Goal: Use online tool/utility: Utilize a website feature to perform a specific function

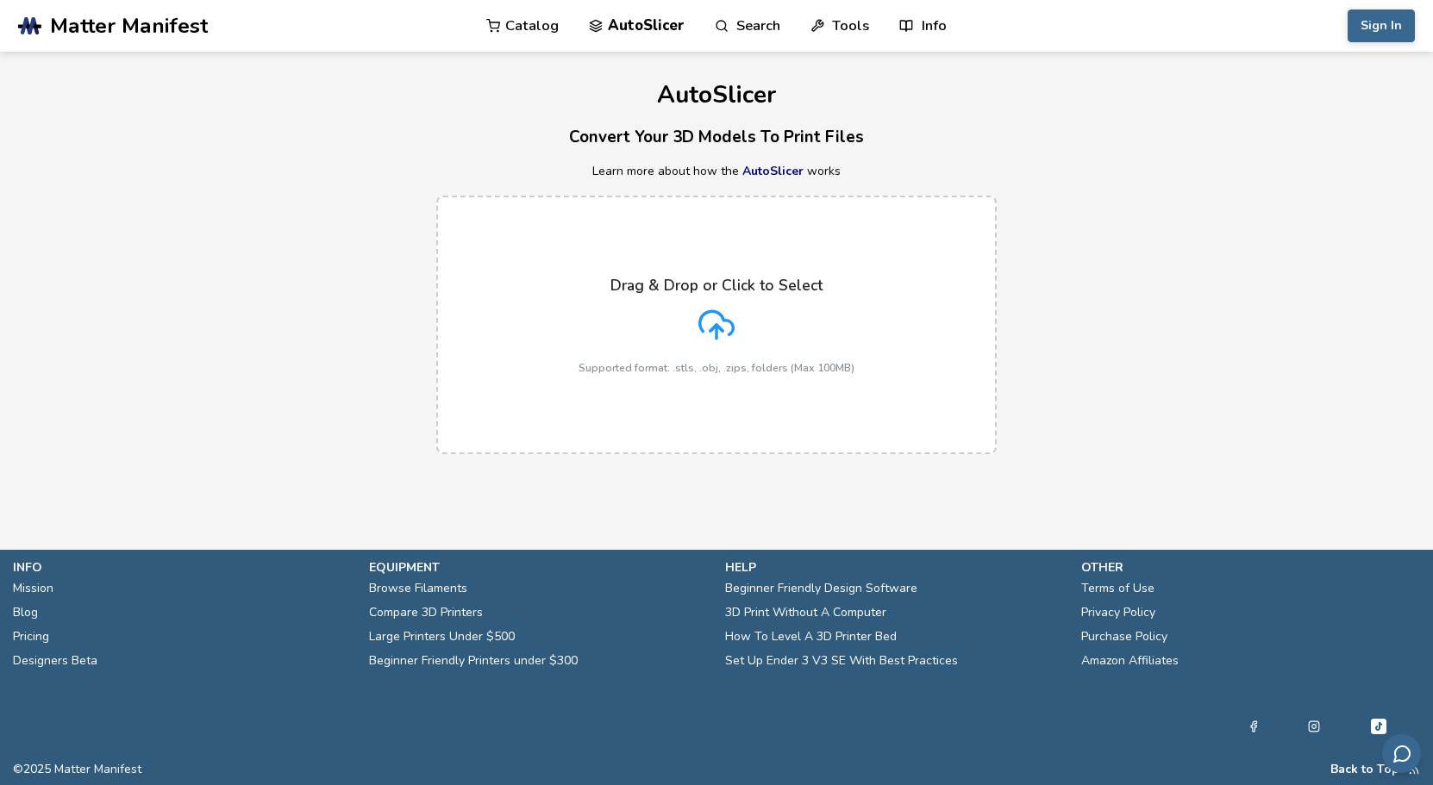
click at [674, 318] on div "Drag & Drop or Click to Select Supported format: .stls, .obj, .zips, folders (M…" at bounding box center [716, 325] width 276 height 97
click at [0, 0] on input "Drag & Drop or Click to Select Supported format: .stls, .obj, .zips, folders (M…" at bounding box center [0, 0] width 0 height 0
click at [710, 334] on icon at bounding box center [716, 325] width 36 height 36
click at [0, 0] on input "Drag & Drop or Click to Select Supported format: .stls, .obj, .zips, folders (M…" at bounding box center [0, 0] width 0 height 0
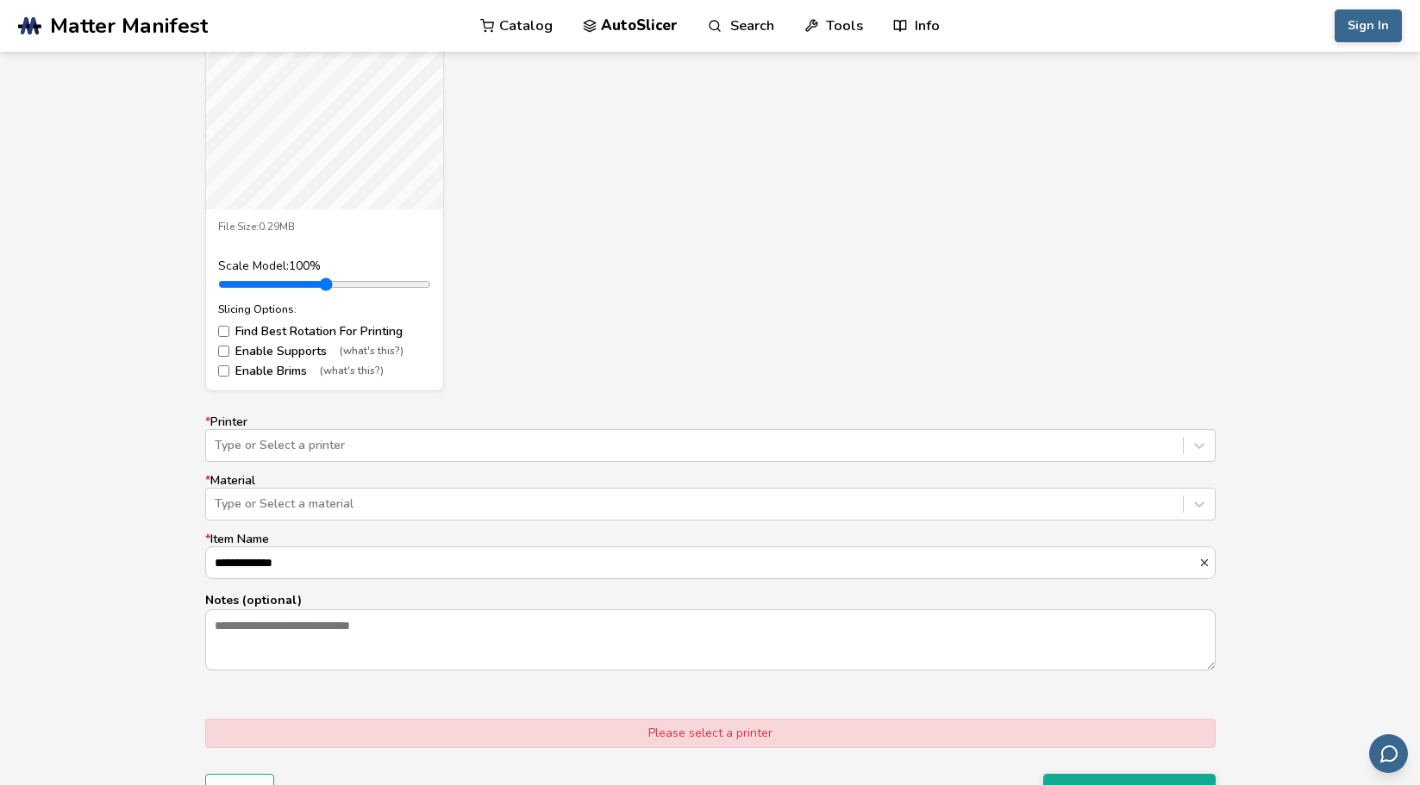
scroll to position [776, 0]
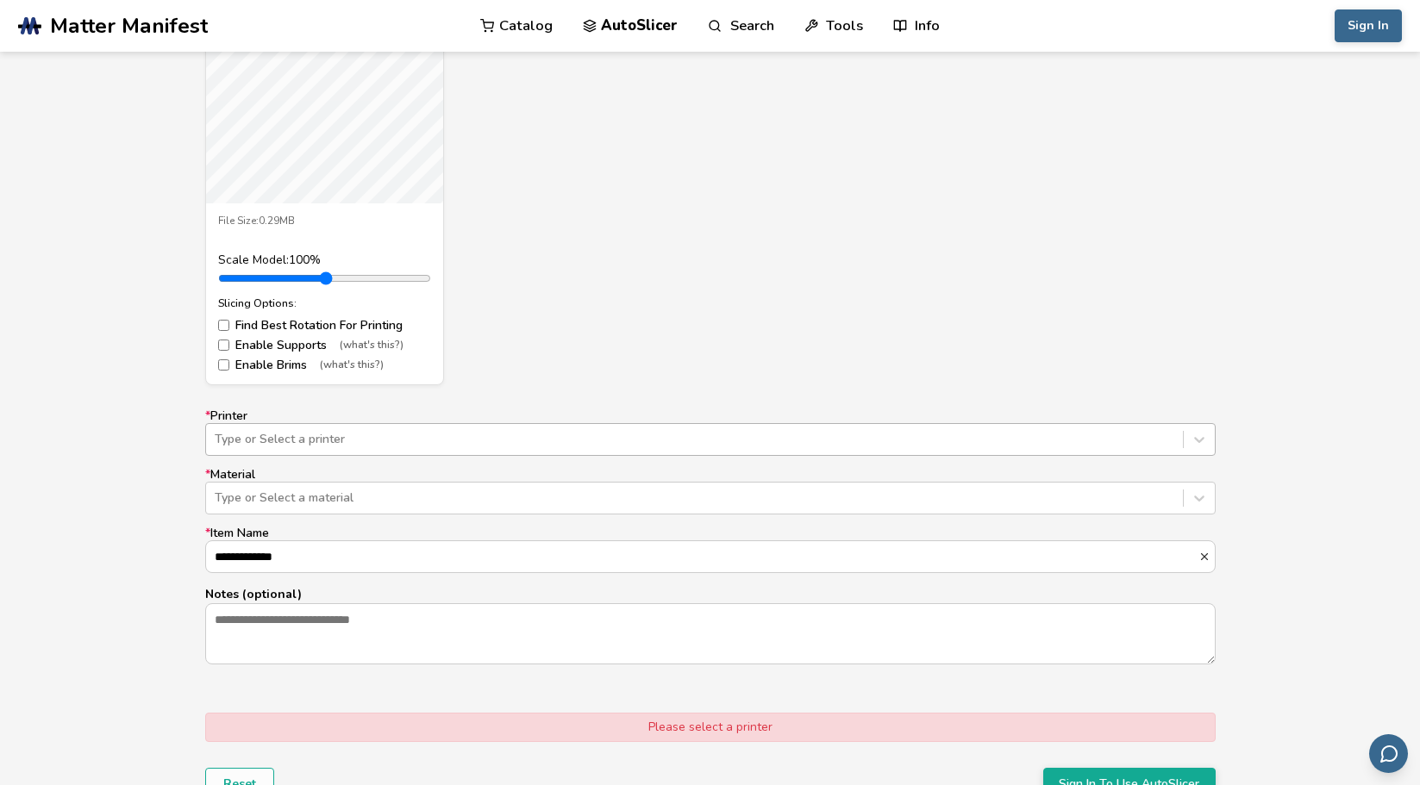
click at [279, 431] on div at bounding box center [694, 439] width 959 height 17
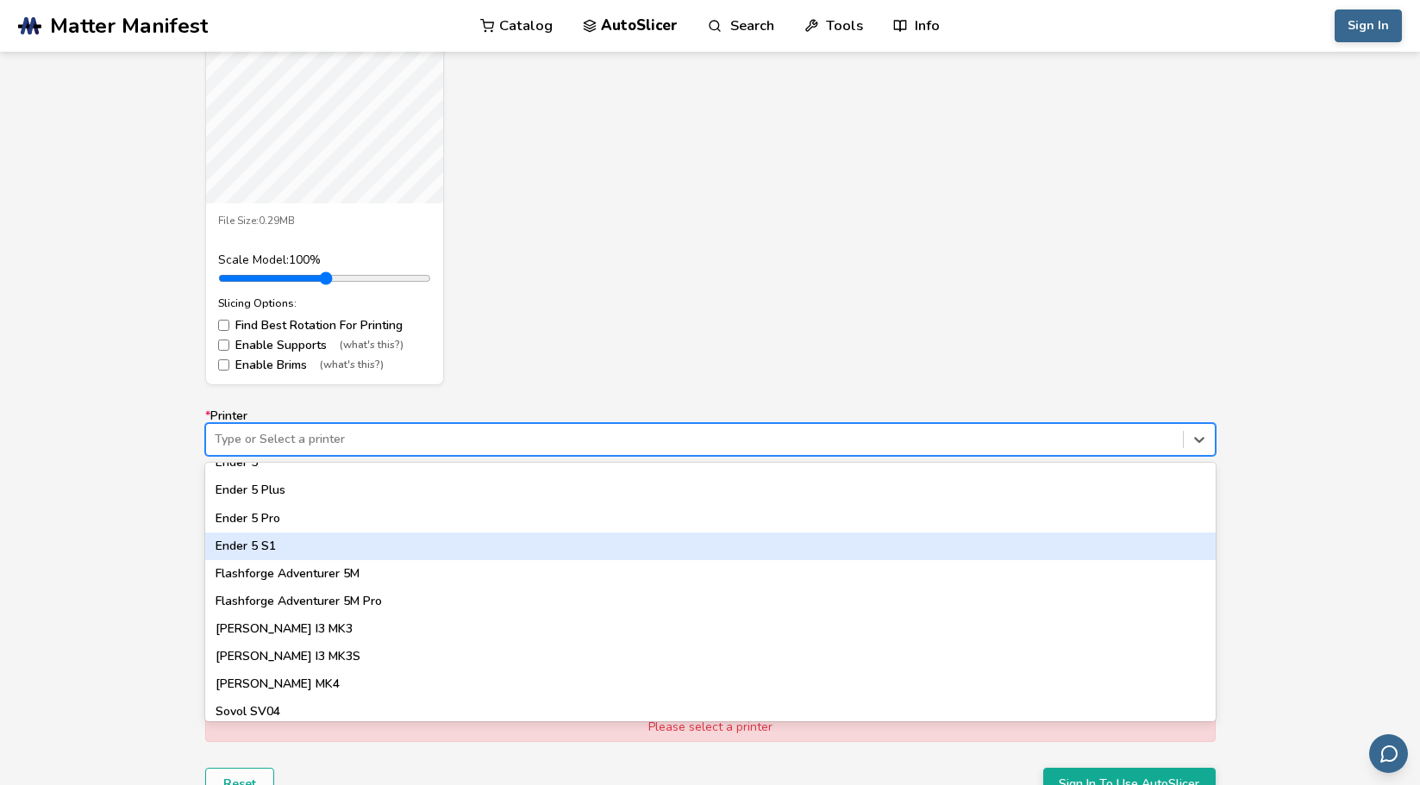
scroll to position [1291, 0]
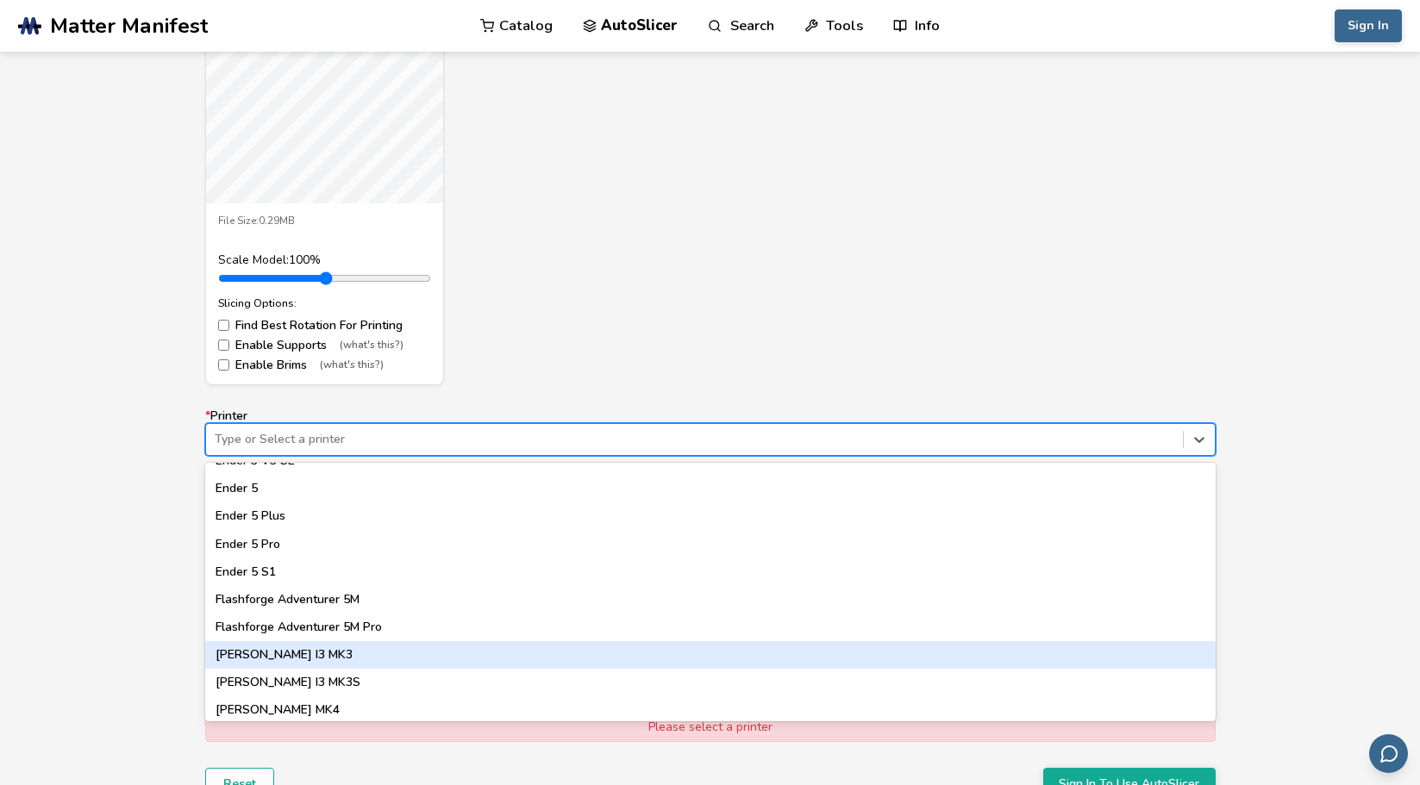
click at [102, 623] on div "Model Controls: Click and drag to rotate • Scroll to zoom • Right click and dra…" at bounding box center [710, 355] width 1420 height 1025
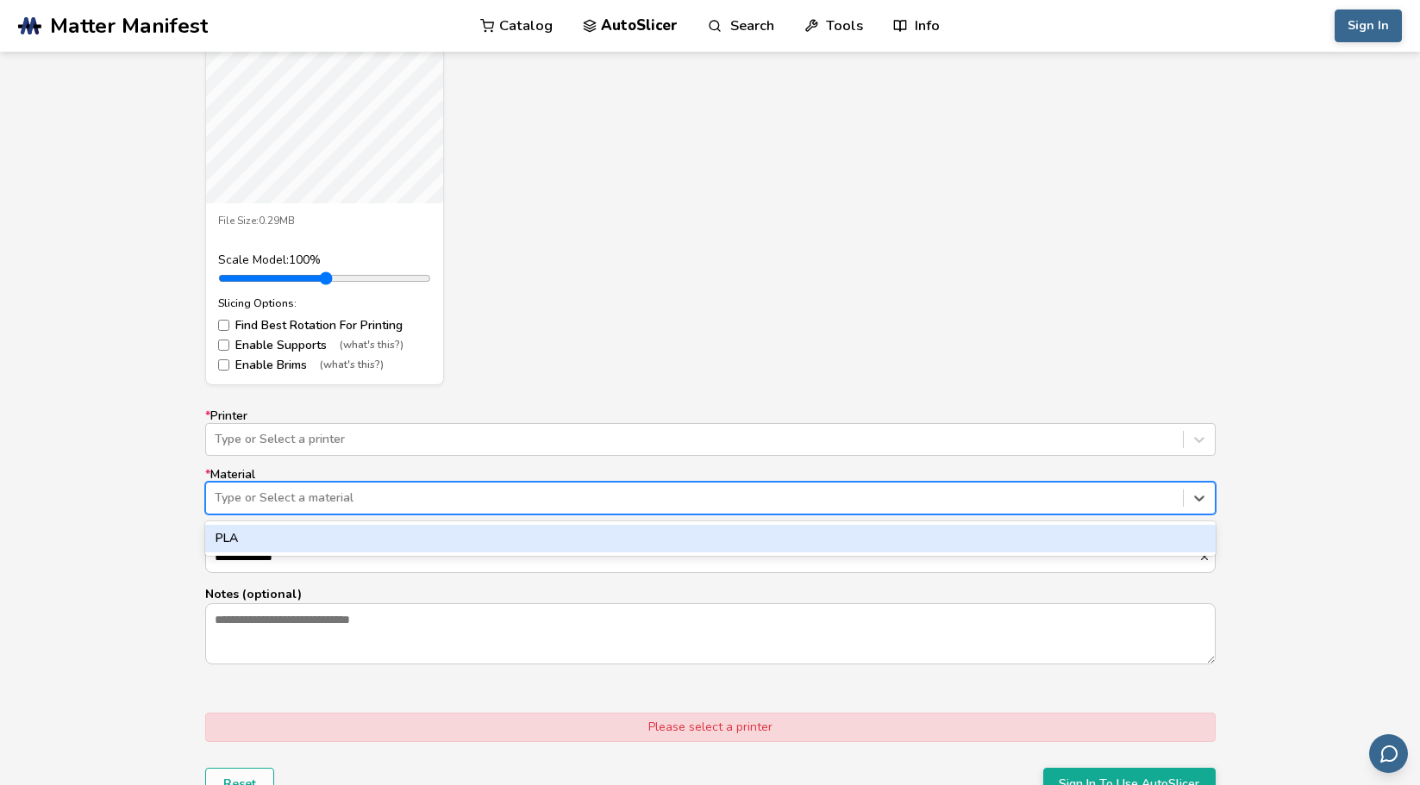
click at [316, 493] on div at bounding box center [694, 498] width 959 height 17
click at [328, 490] on div at bounding box center [694, 498] width 959 height 17
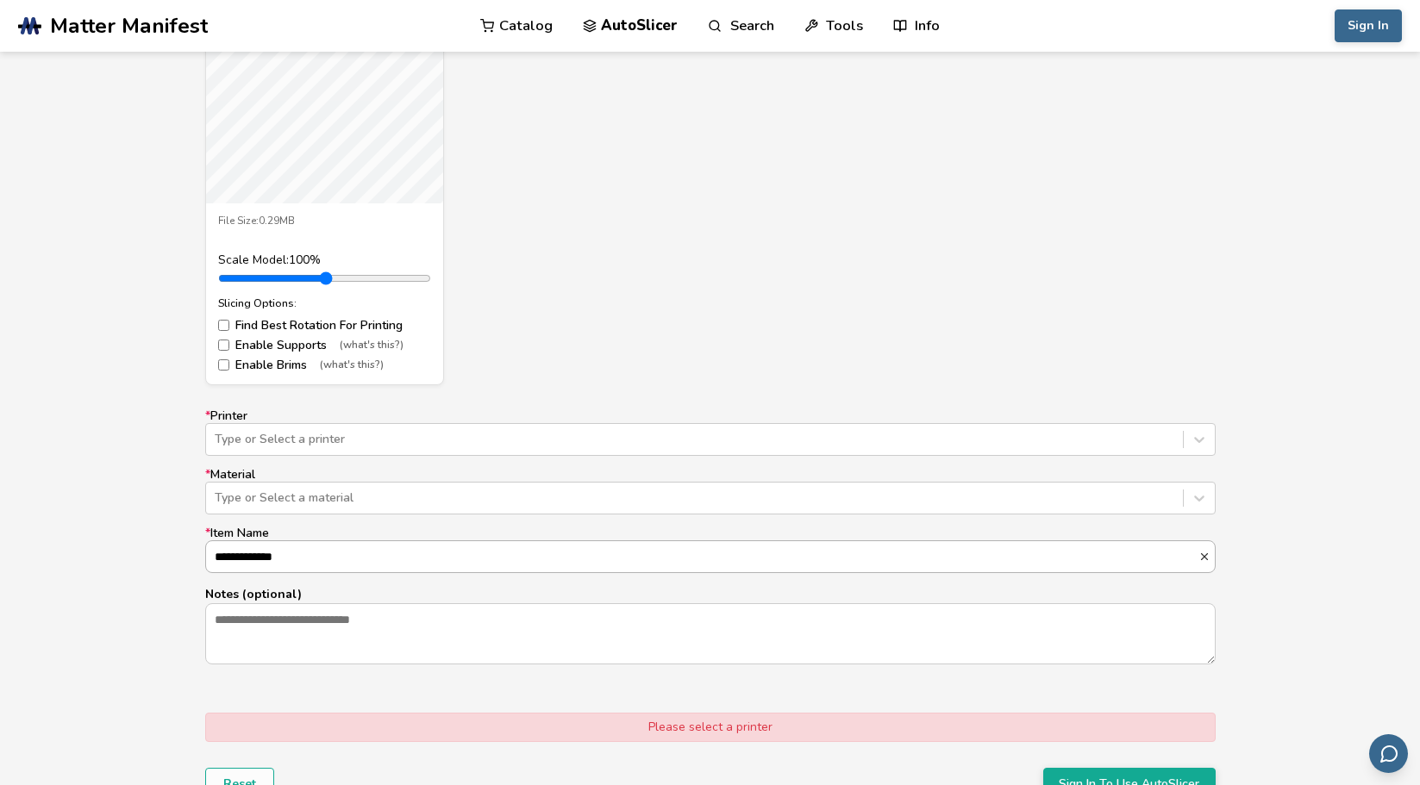
click at [316, 559] on input "**********" at bounding box center [702, 556] width 992 height 31
click at [129, 540] on div "**********" at bounding box center [710, 355] width 1420 height 1025
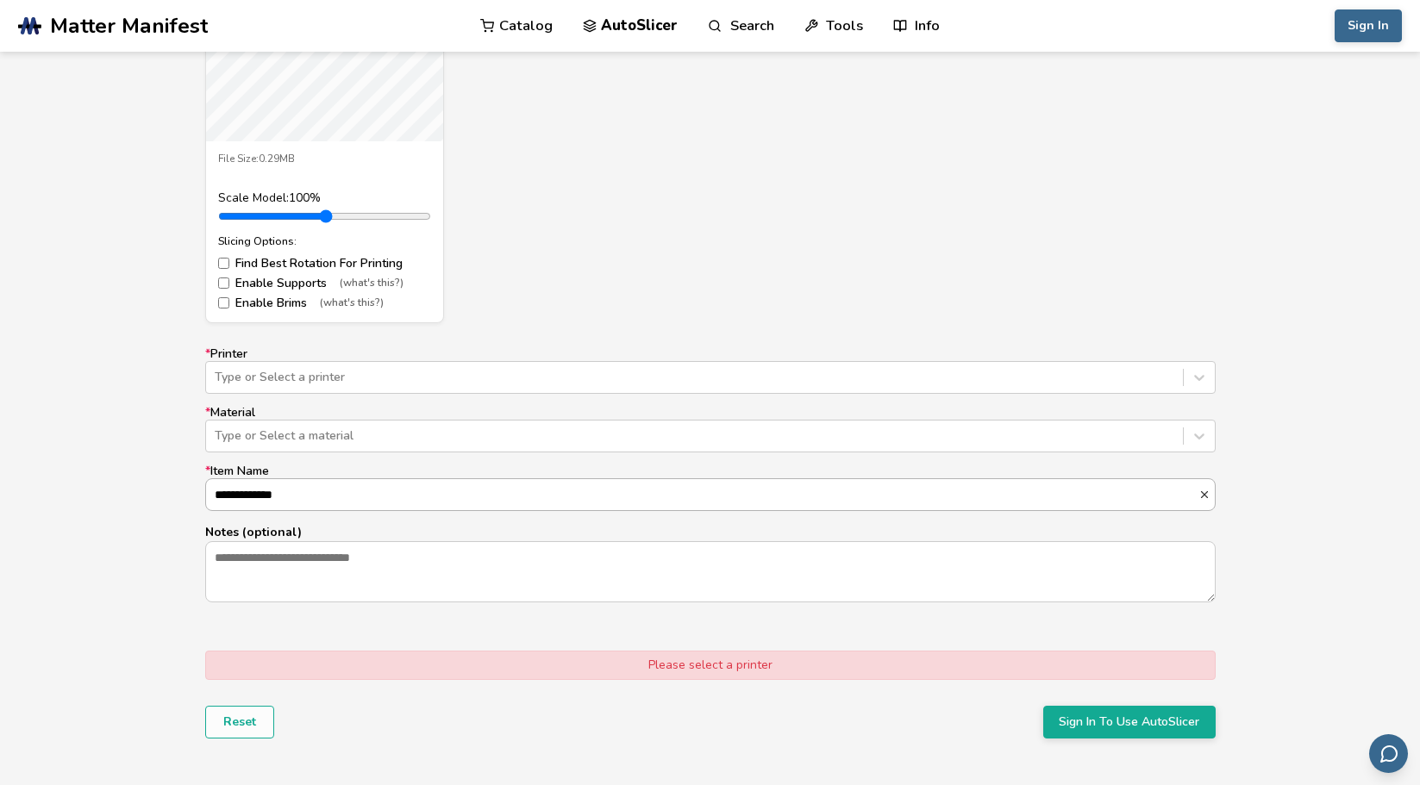
scroll to position [776, 0]
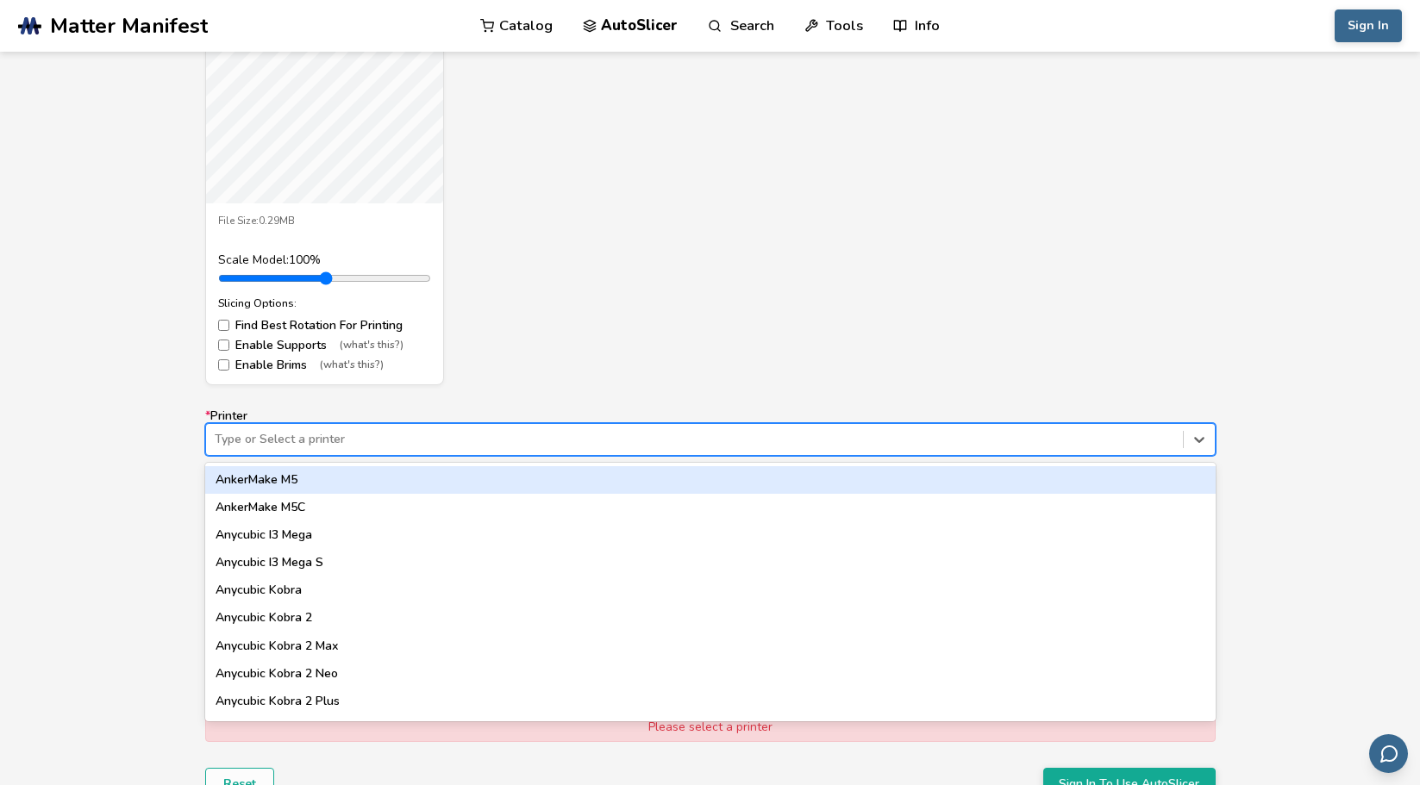
click at [341, 444] on div at bounding box center [694, 439] width 959 height 17
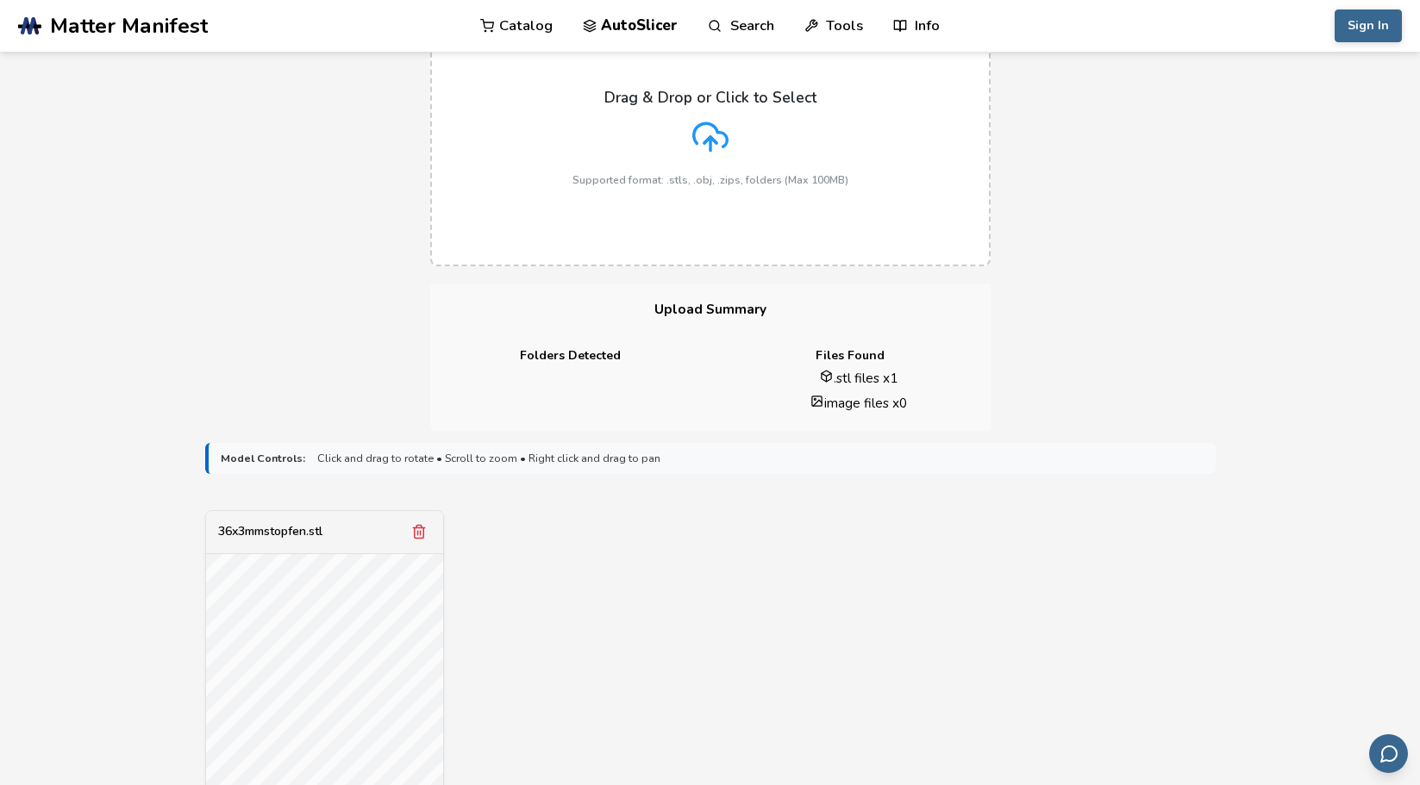
scroll to position [862, 0]
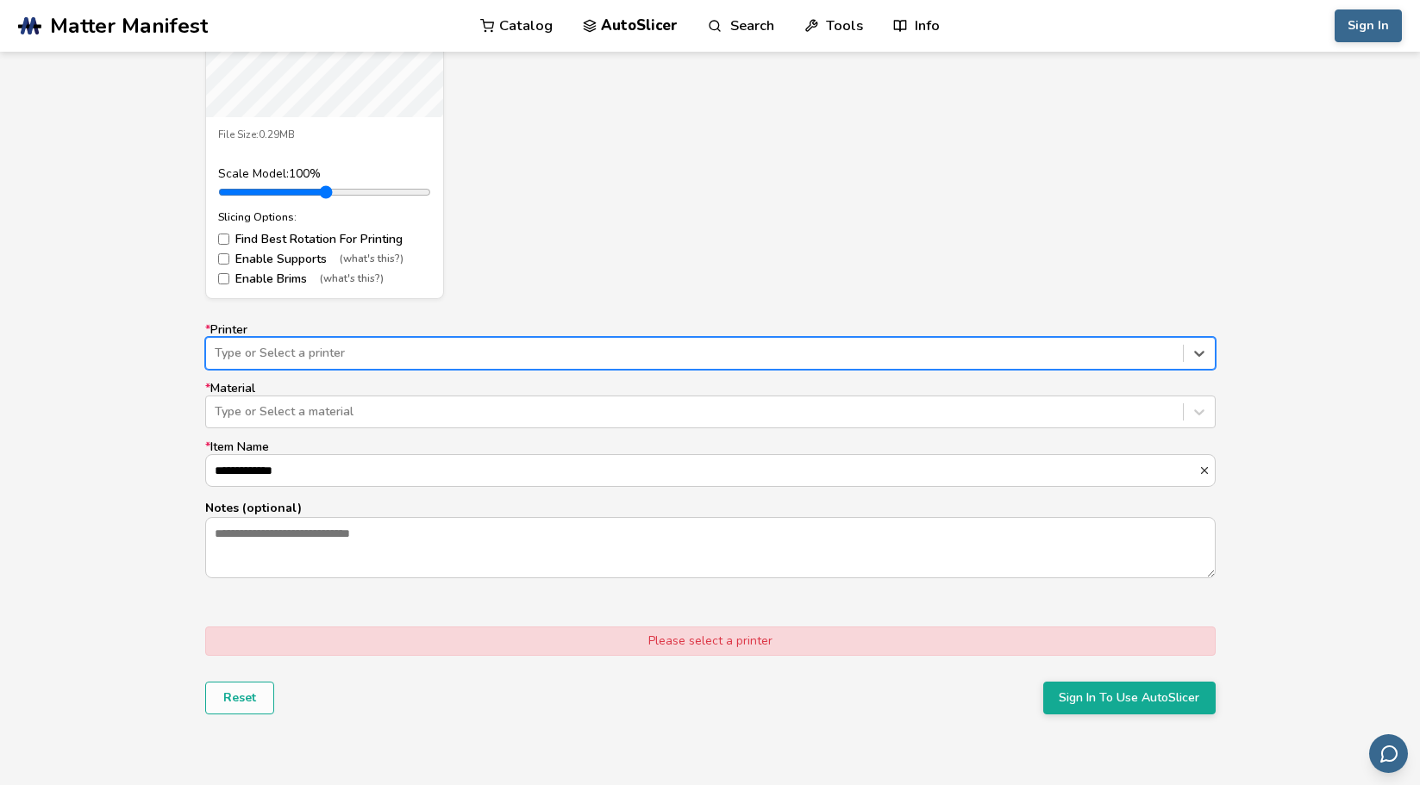
click at [328, 358] on div at bounding box center [694, 353] width 959 height 17
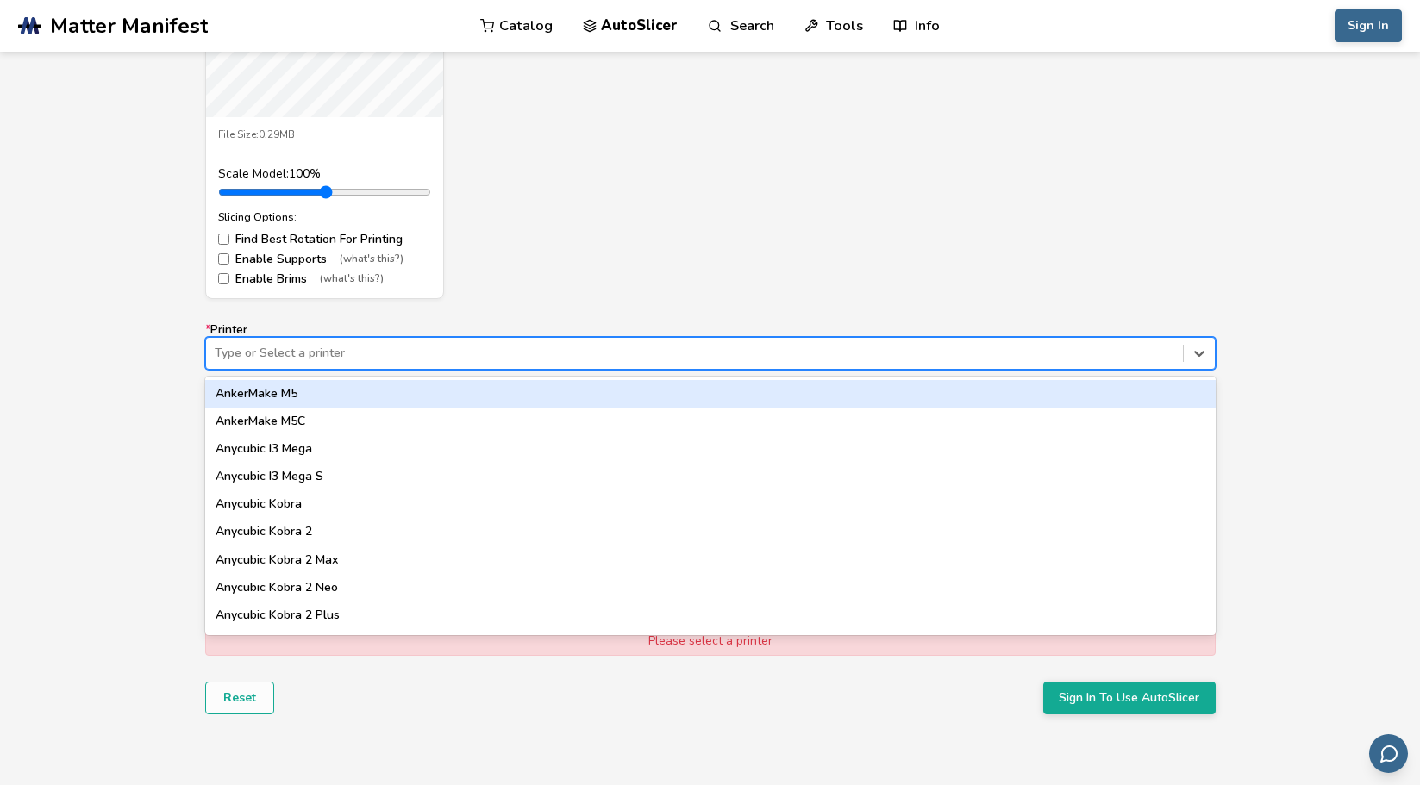
click at [299, 389] on div "AnkerMake M5" at bounding box center [710, 394] width 1010 height 28
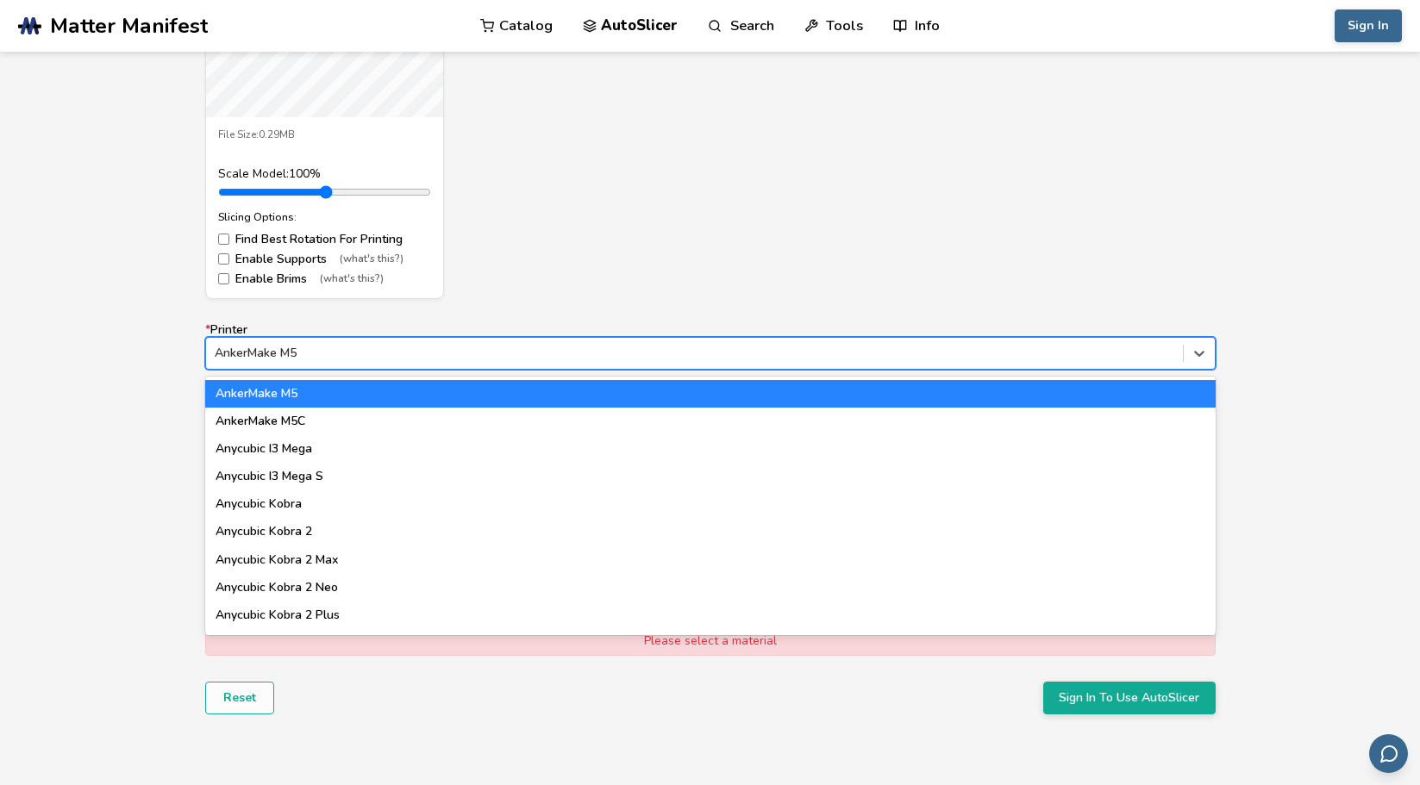
click at [317, 360] on div at bounding box center [694, 353] width 959 height 17
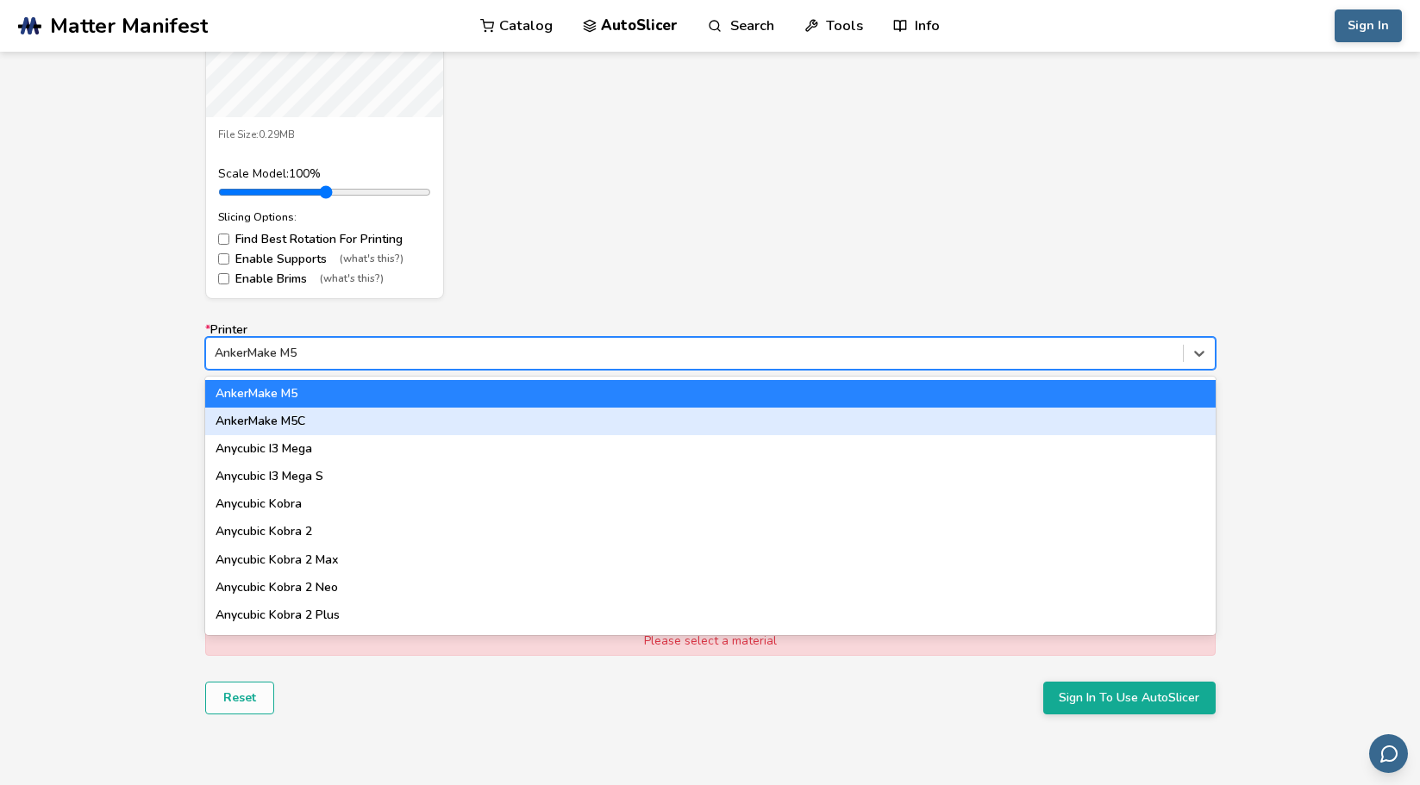
click at [327, 431] on div "AnkerMake M5C" at bounding box center [710, 422] width 1010 height 28
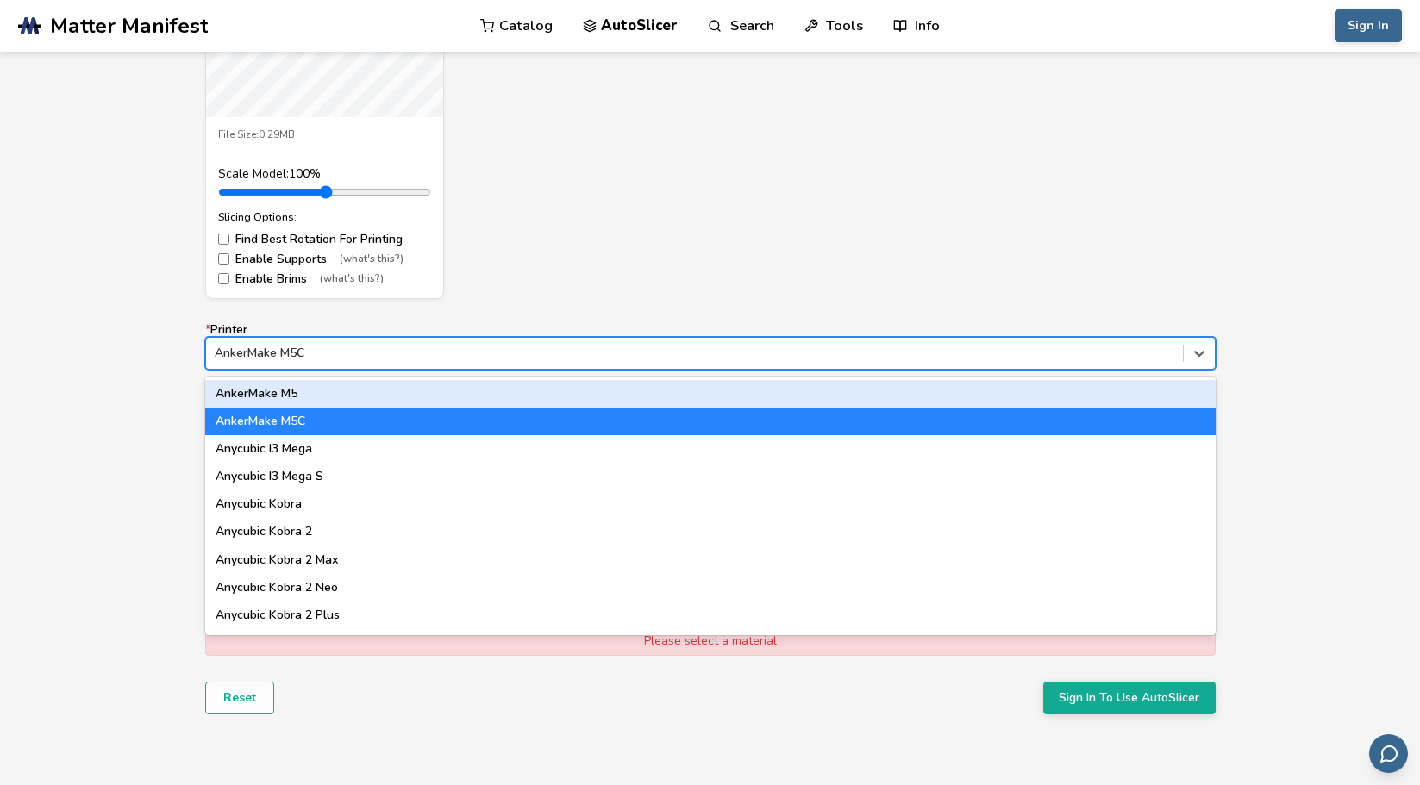
click at [346, 358] on div at bounding box center [694, 353] width 959 height 17
click at [307, 397] on div "AnkerMake M5" at bounding box center [710, 394] width 1010 height 28
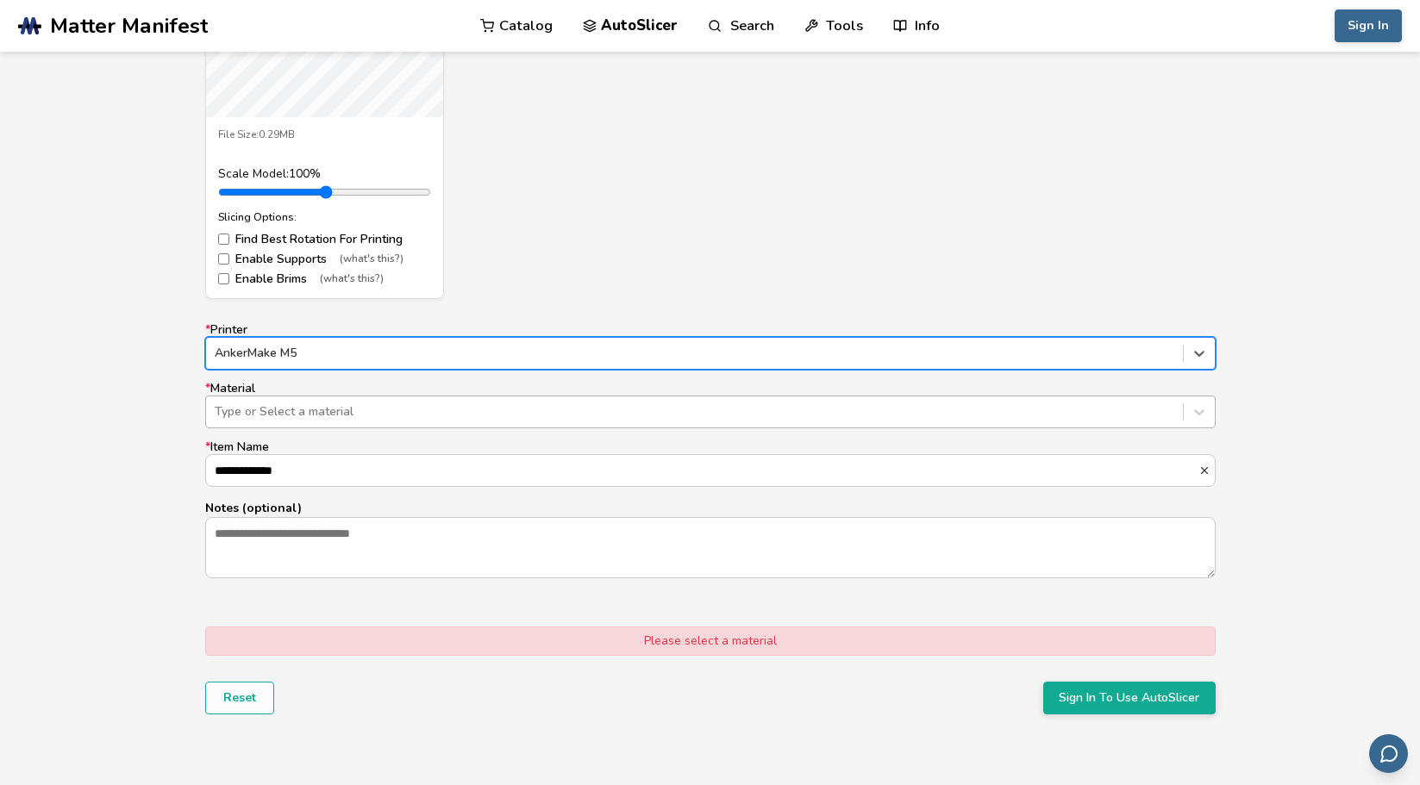
click at [289, 416] on div at bounding box center [694, 411] width 959 height 17
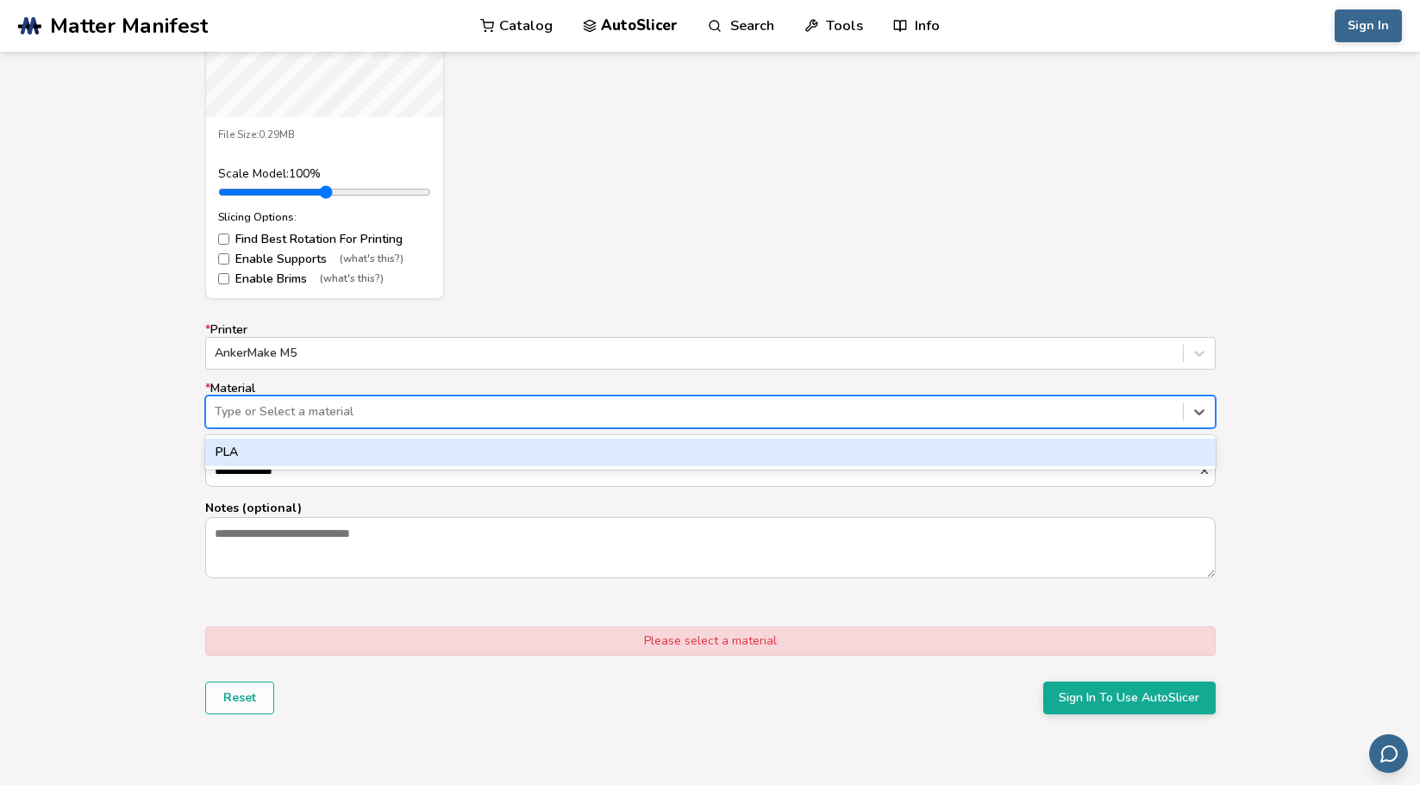
click at [322, 459] on div "PLA" at bounding box center [710, 453] width 1010 height 28
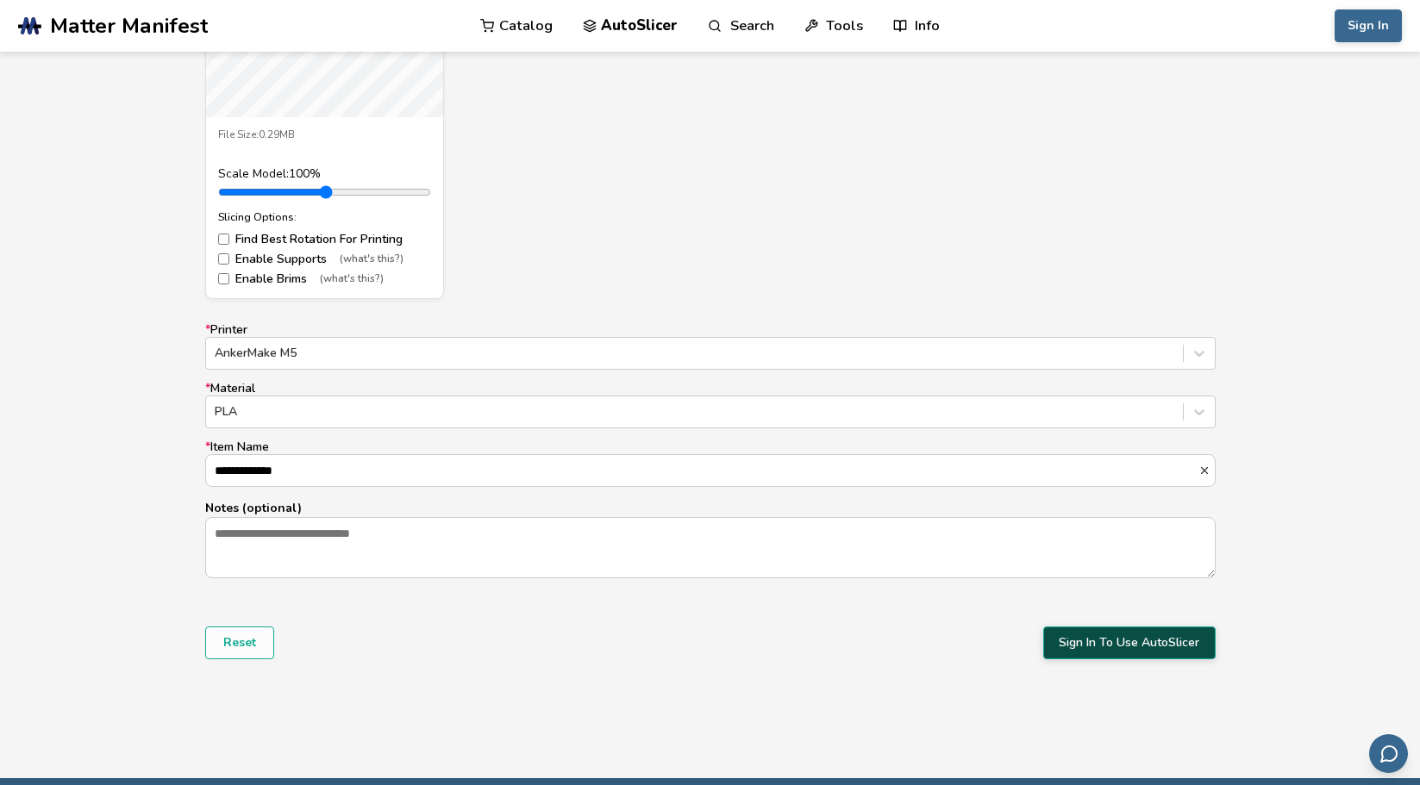
click at [1166, 647] on button "Sign In To Use AutoSlicer" at bounding box center [1129, 643] width 172 height 33
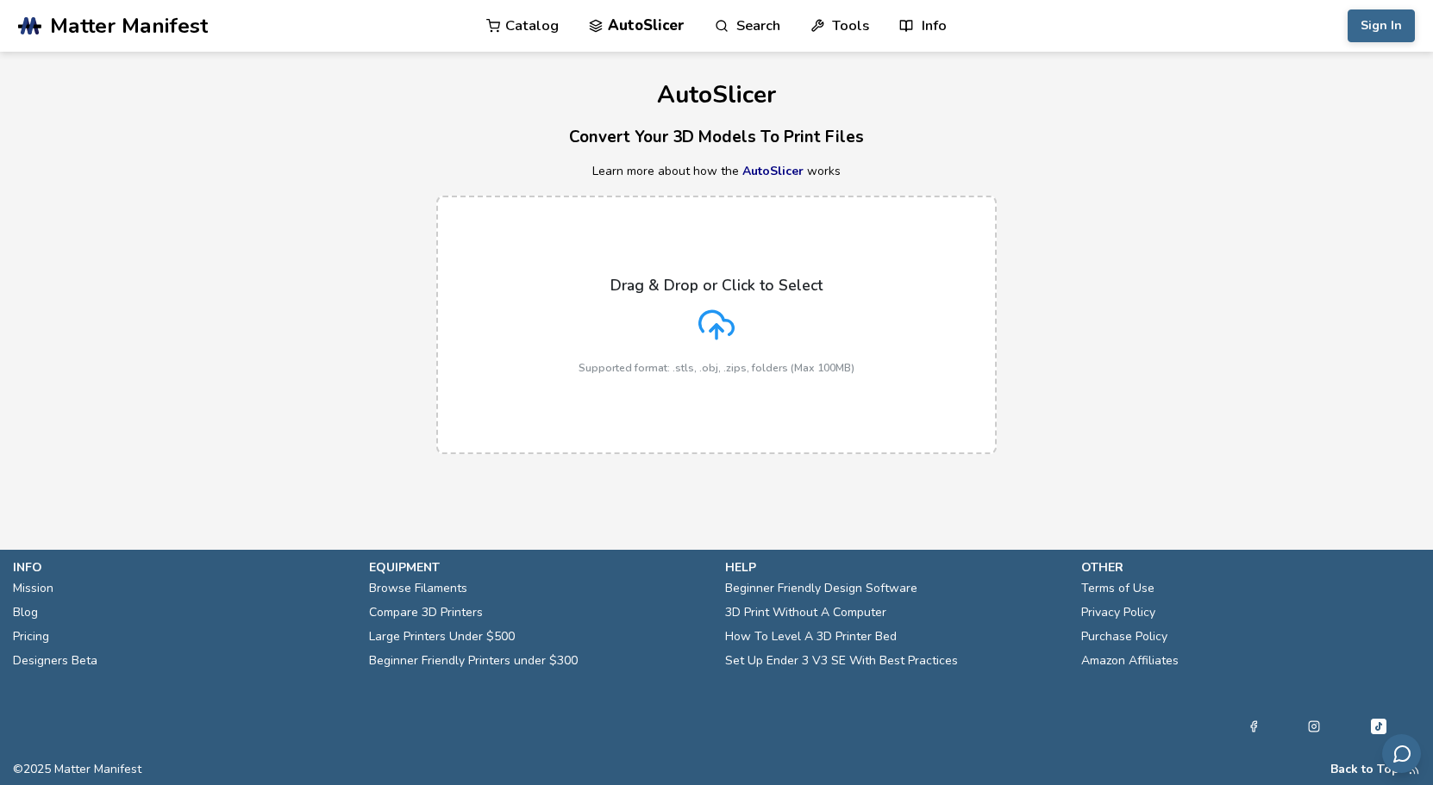
drag, startPoint x: 798, startPoint y: 169, endPoint x: 821, endPoint y: 134, distance: 42.3
